Goal: Information Seeking & Learning: Understand process/instructions

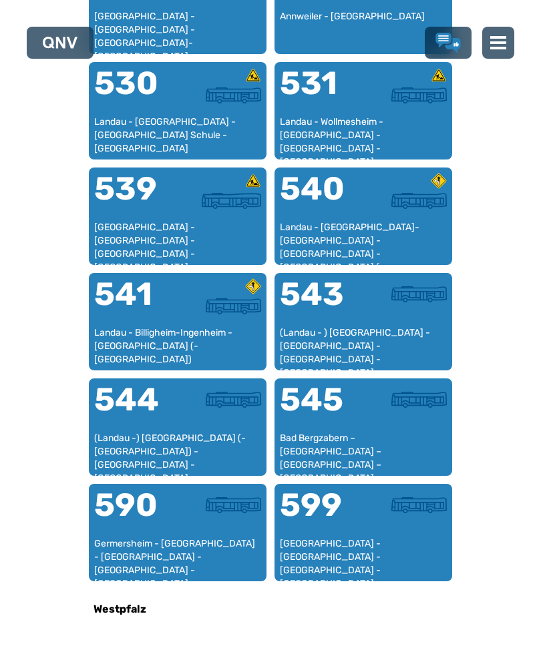
scroll to position [1337, 0]
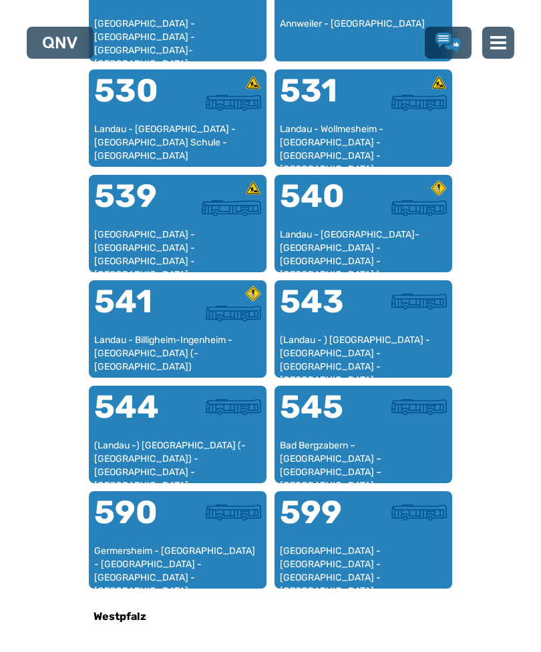
click at [358, 238] on div "Landau - [GEOGRAPHIC_DATA]-[GEOGRAPHIC_DATA] - [GEOGRAPHIC_DATA] - [GEOGRAPHIC_…" at bounding box center [363, 247] width 167 height 39
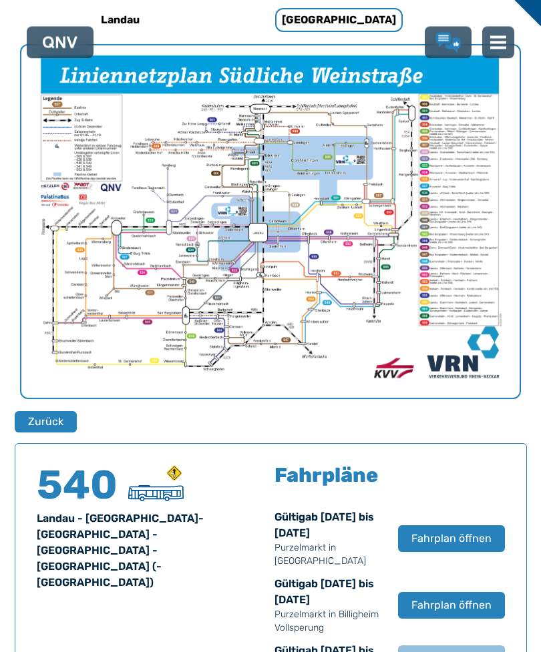
scroll to position [451, 0]
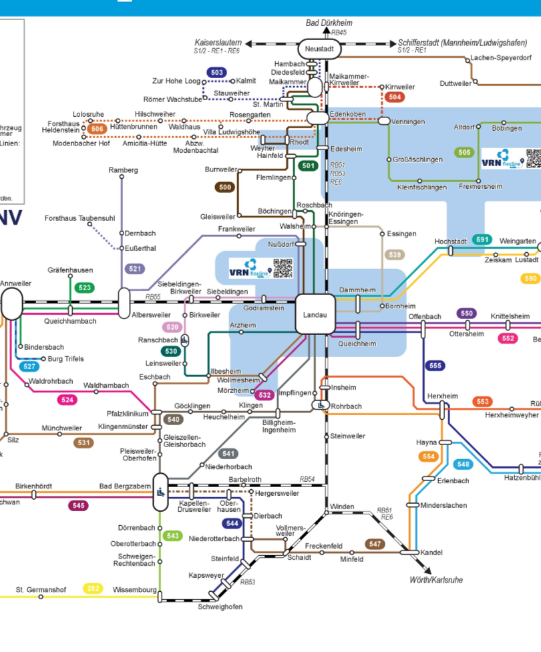
click at [21, 154] on img "1 von 1" at bounding box center [270, 237] width 498 height 353
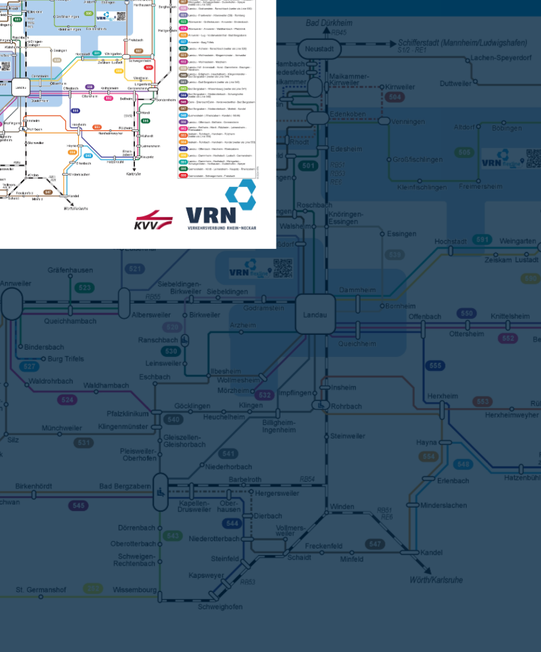
click at [172, 260] on div at bounding box center [270, 326] width 541 height 652
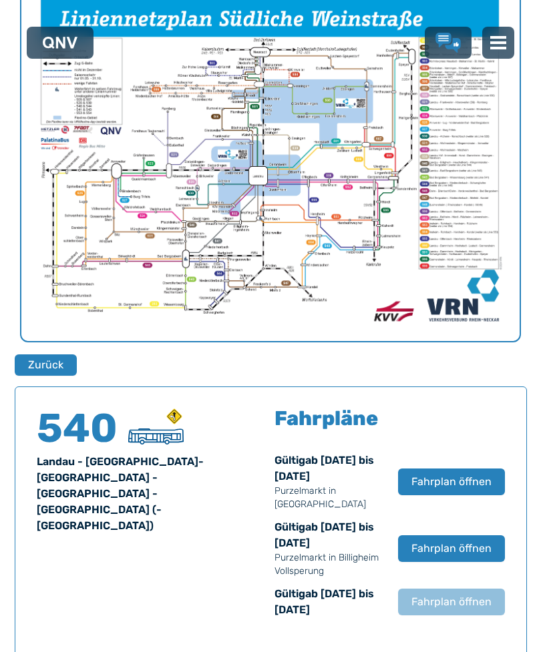
scroll to position [584, 0]
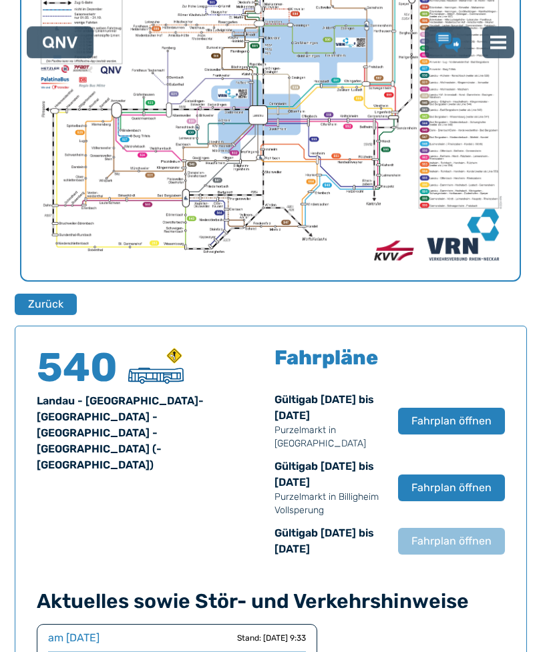
click at [477, 418] on span "Fahrplan öffnen" at bounding box center [451, 422] width 80 height 16
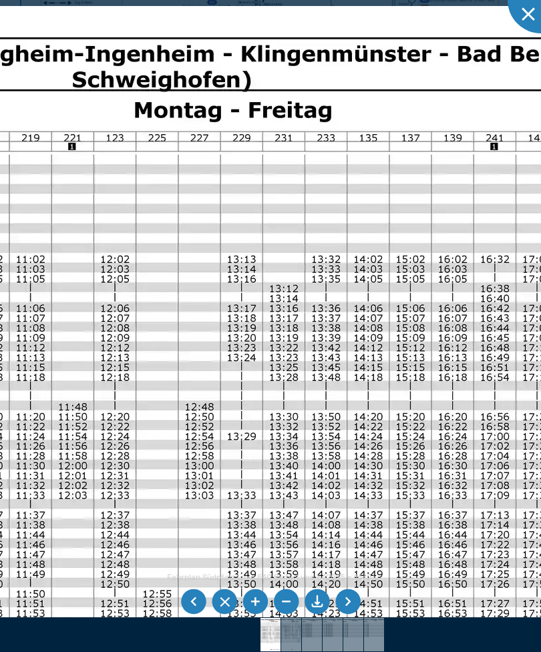
click at [349, 219] on img at bounding box center [121, 486] width 1359 height 961
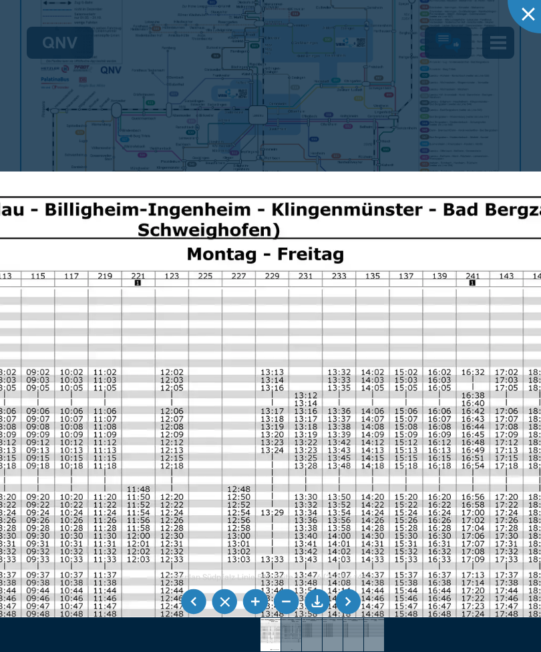
click at [450, 415] on img at bounding box center [177, 553] width 1077 height 763
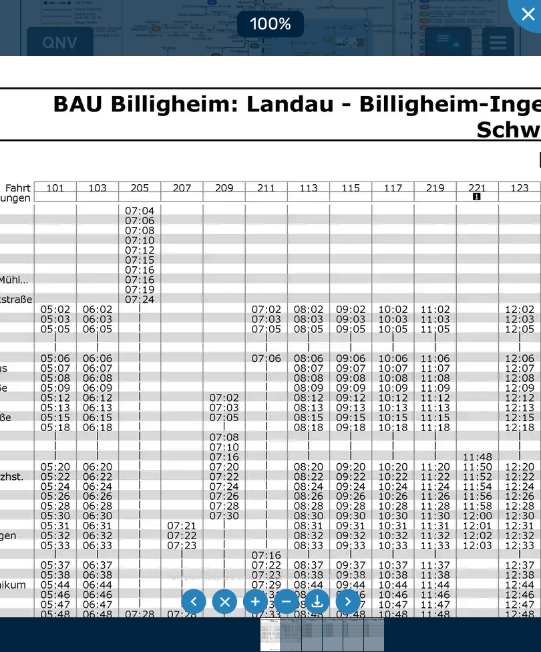
click at [389, 480] on img at bounding box center [526, 536] width 1359 height 961
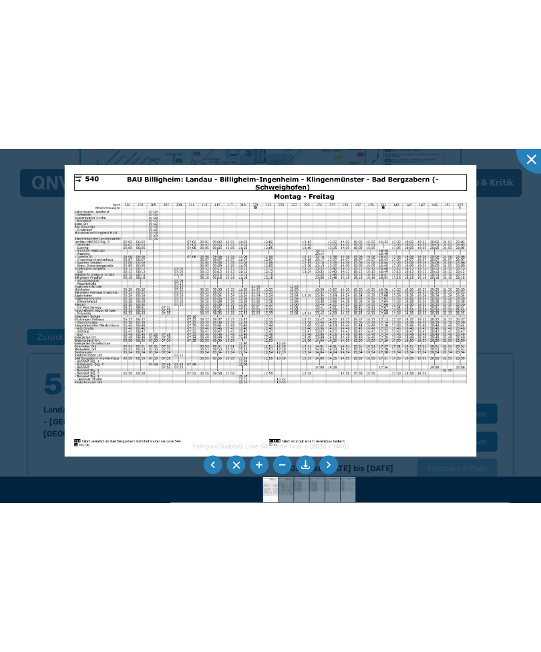
scroll to position [584, 0]
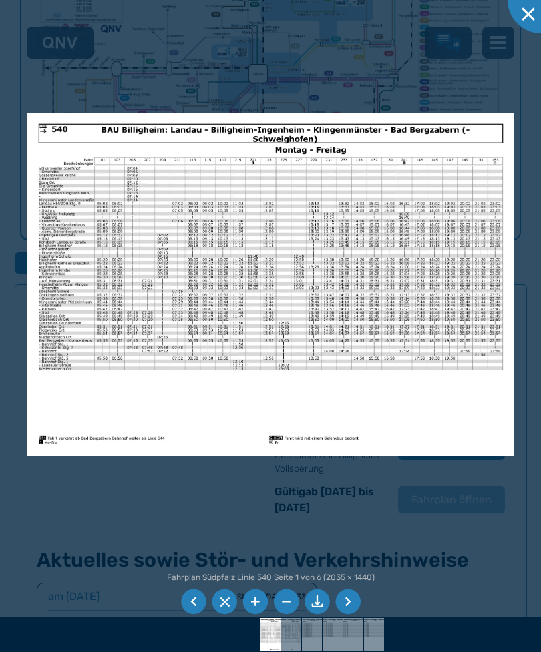
scroll to position [627, 0]
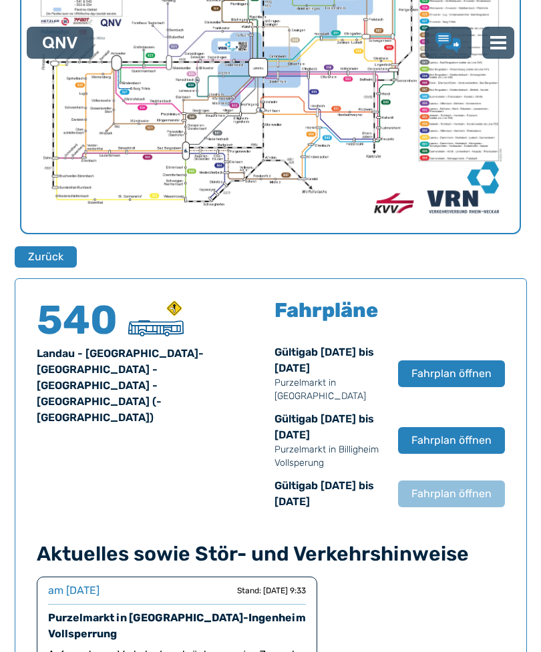
scroll to position [620, 0]
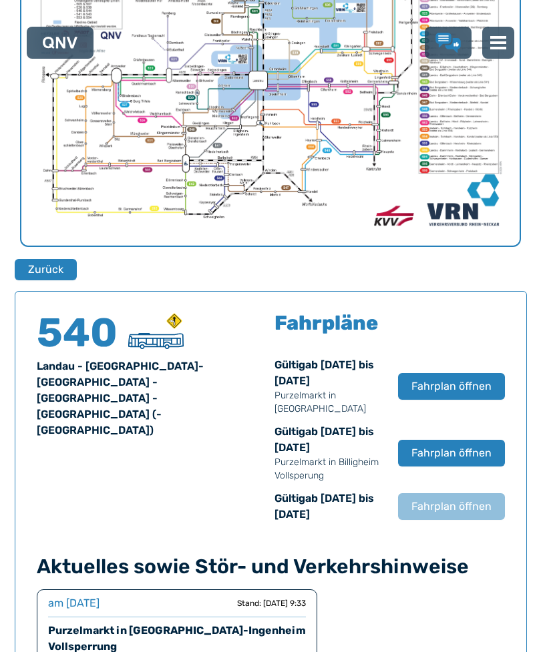
click at [471, 381] on span "Fahrplan öffnen" at bounding box center [451, 387] width 80 height 16
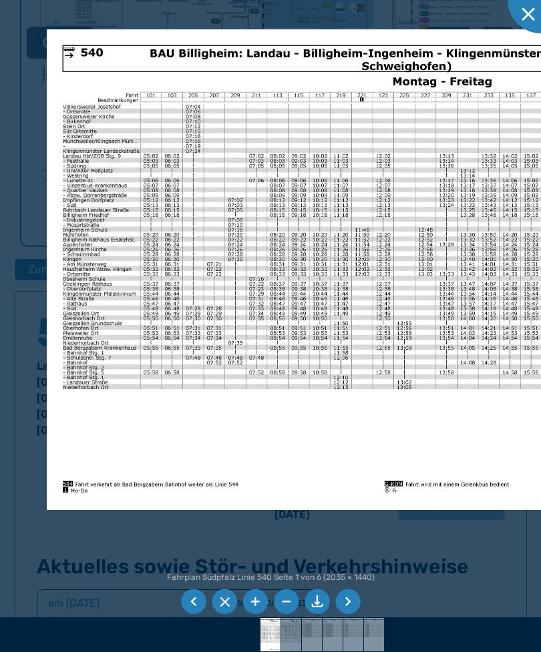
click at [96, 226] on img at bounding box center [387, 269] width 680 height 481
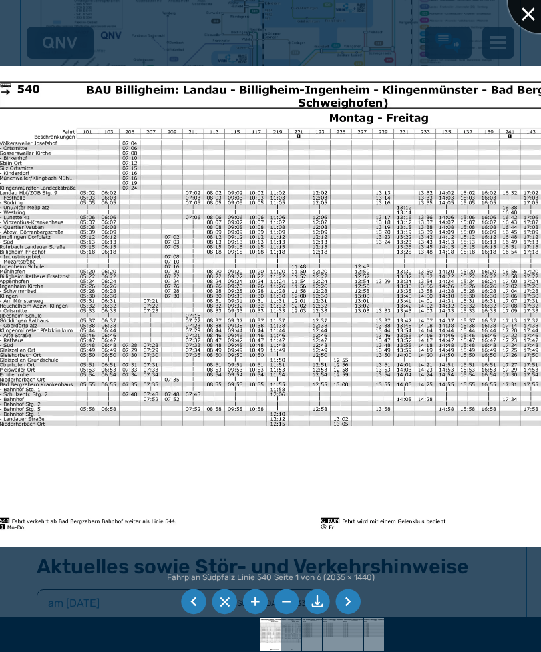
click at [523, 9] on div at bounding box center [540, 0] width 67 height 67
